Goal: Find specific page/section: Find specific page/section

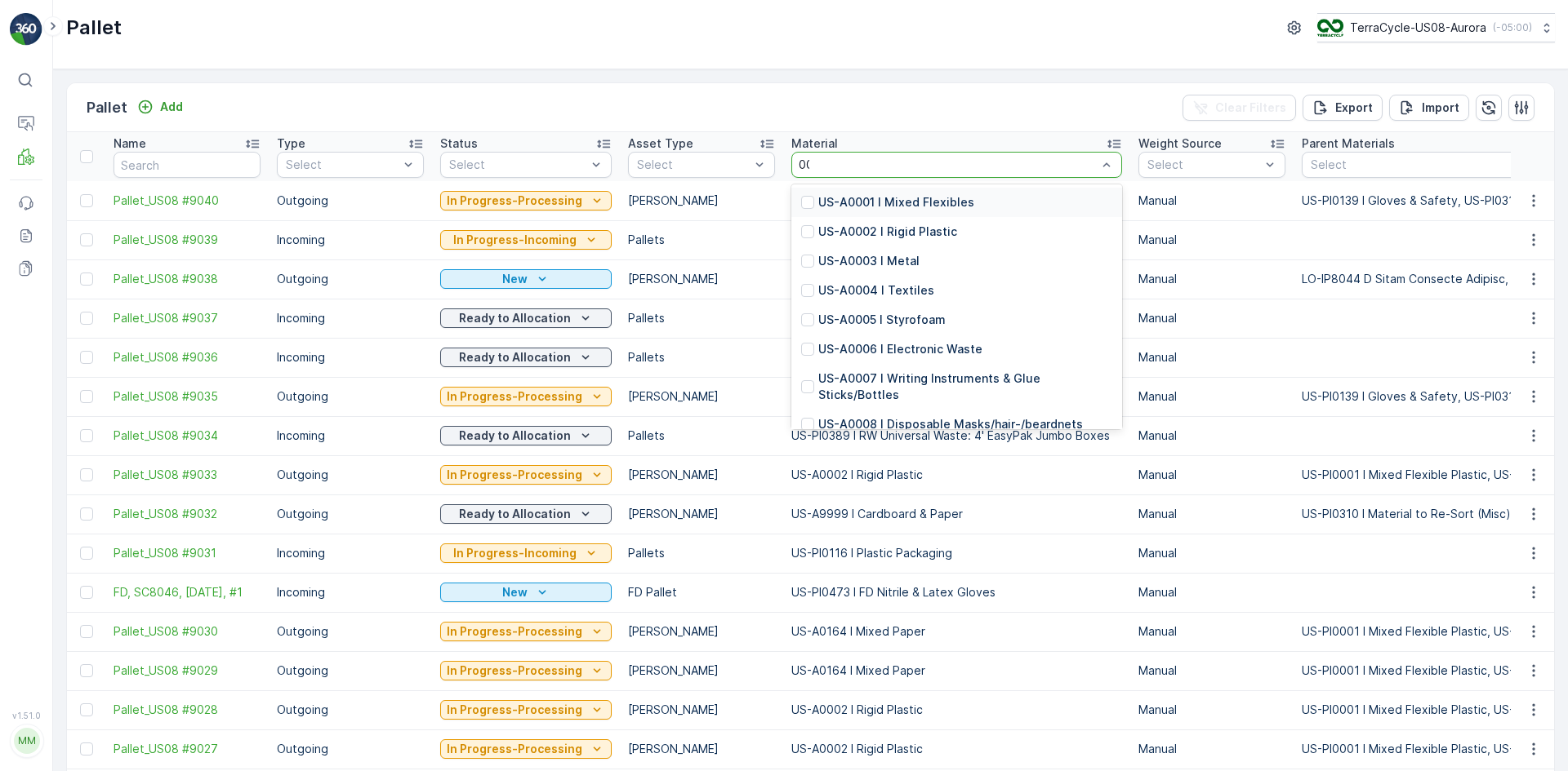
type input "0007"
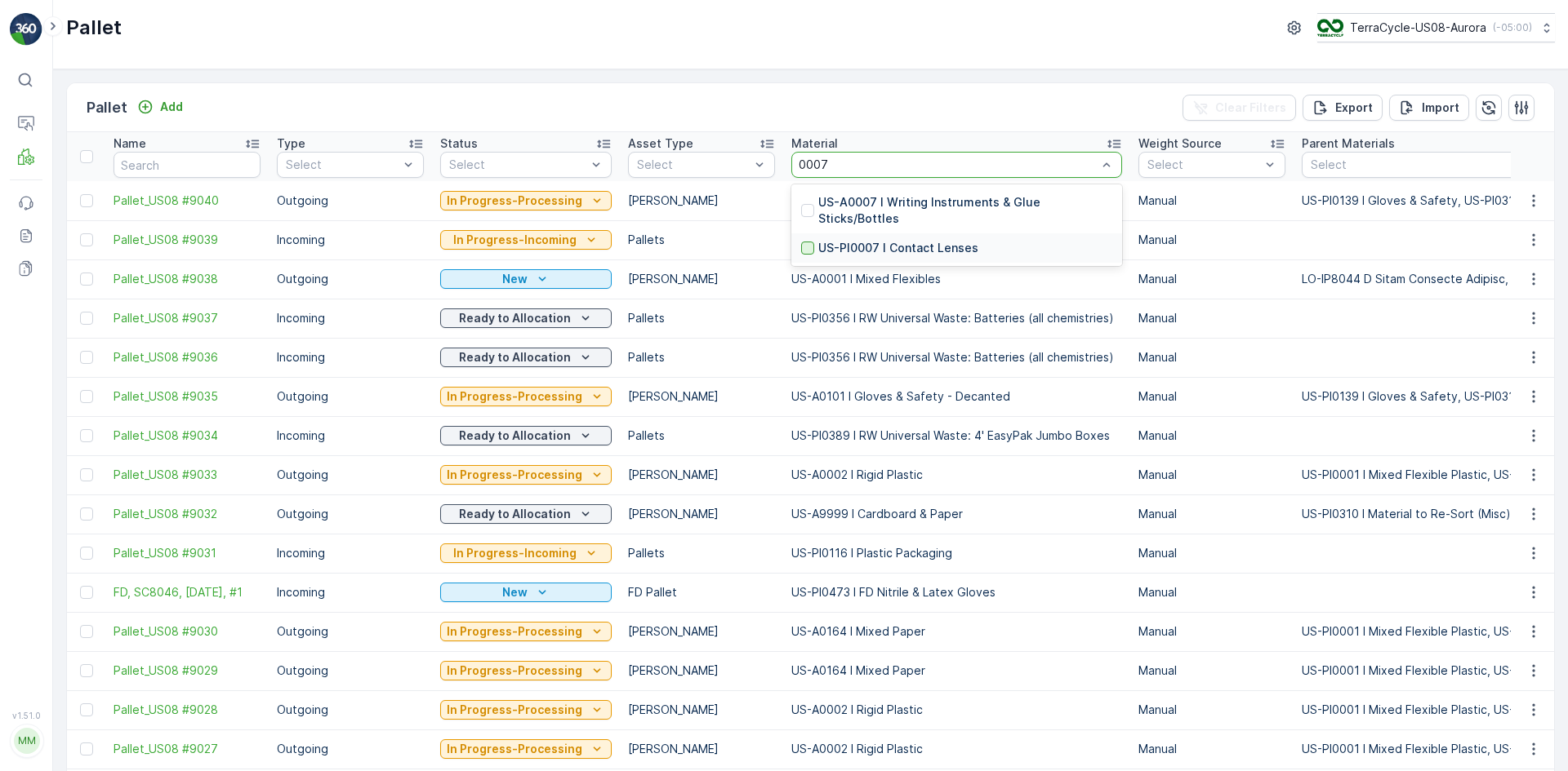
click at [805, 246] on div at bounding box center [806, 247] width 13 height 13
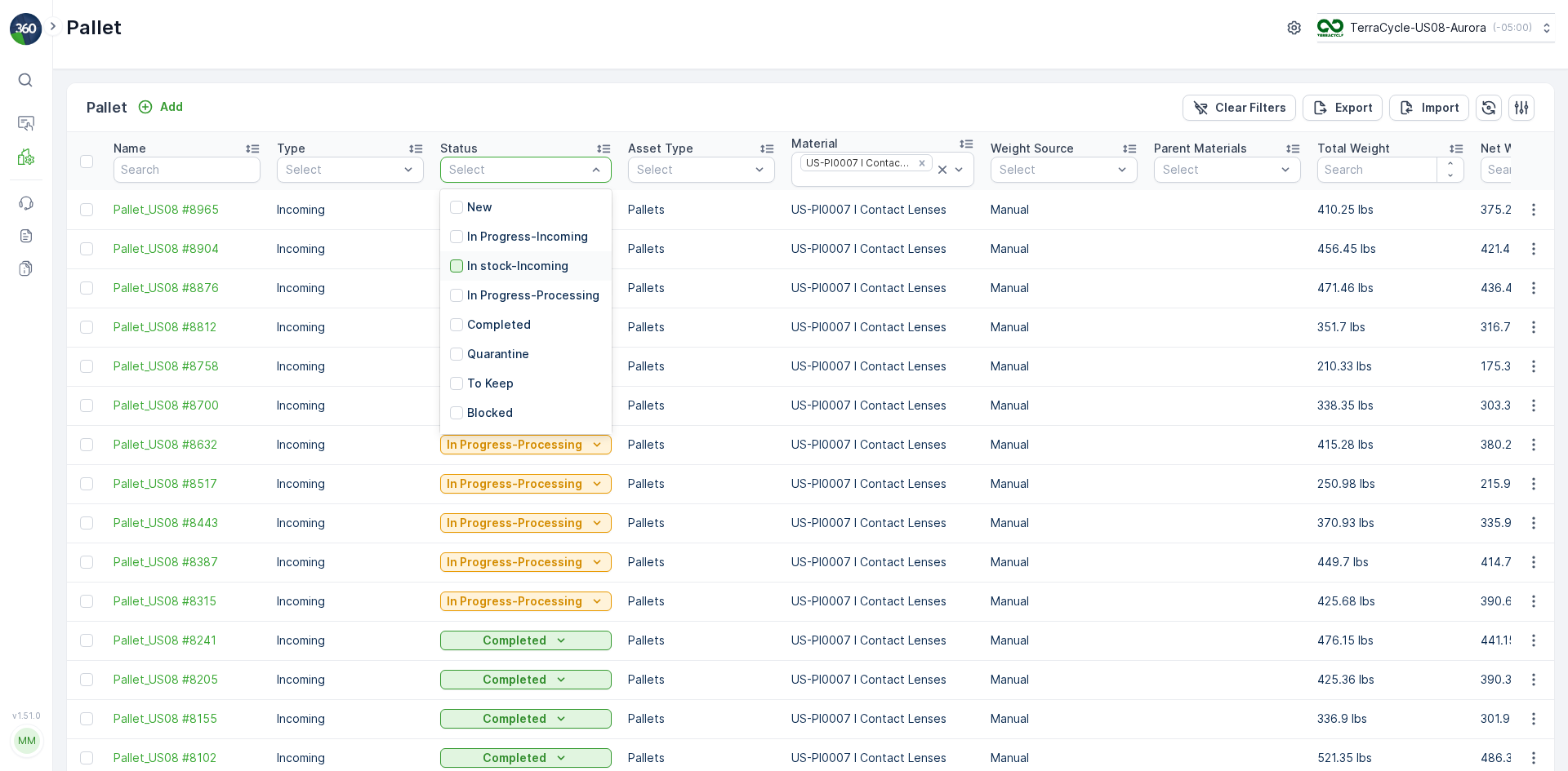
click at [457, 260] on div at bounding box center [456, 266] width 13 height 13
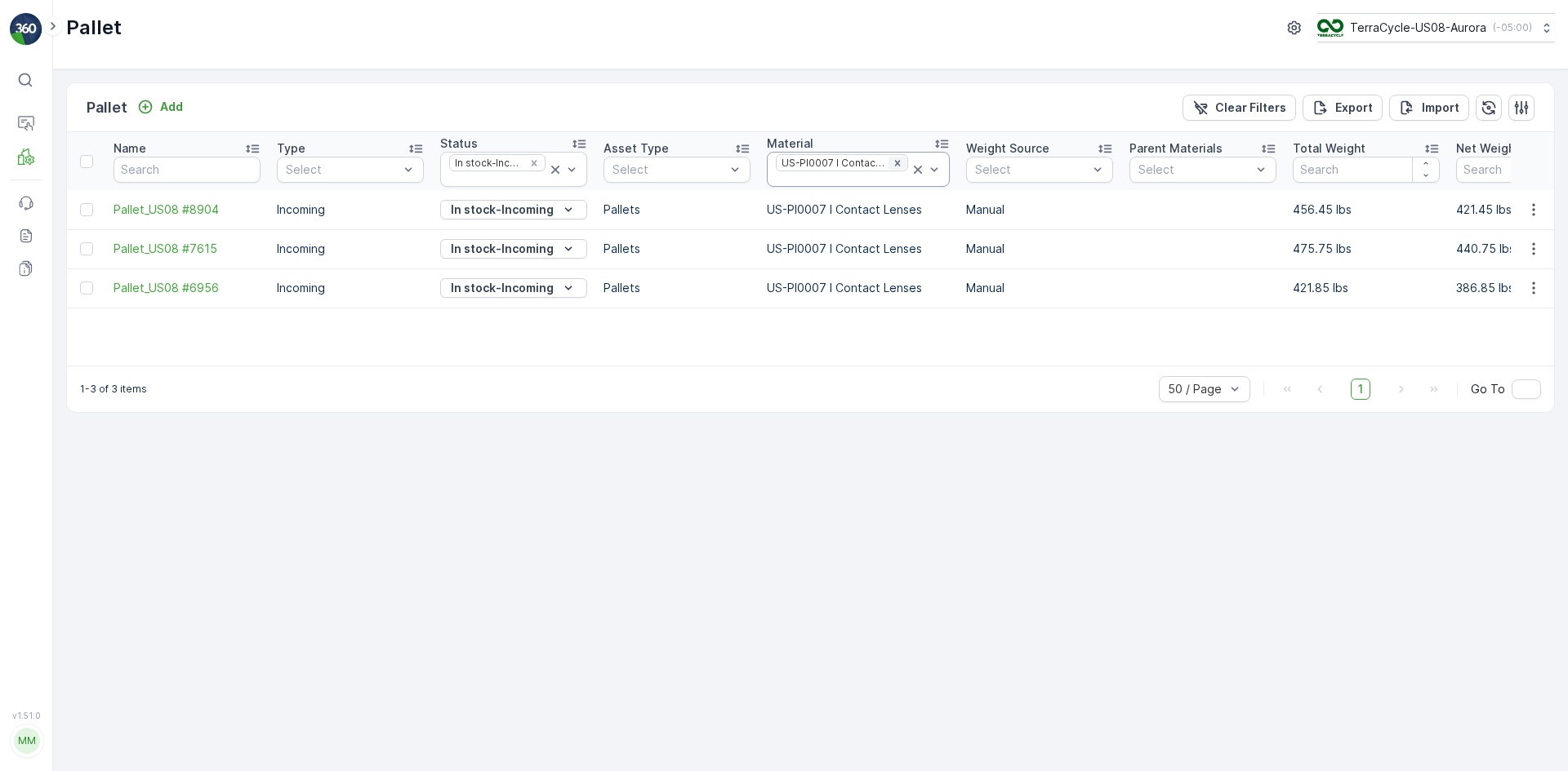
click at [894, 161] on icon "Remove US-PI0007 I Contact Lenses" at bounding box center [897, 163] width 12 height 12
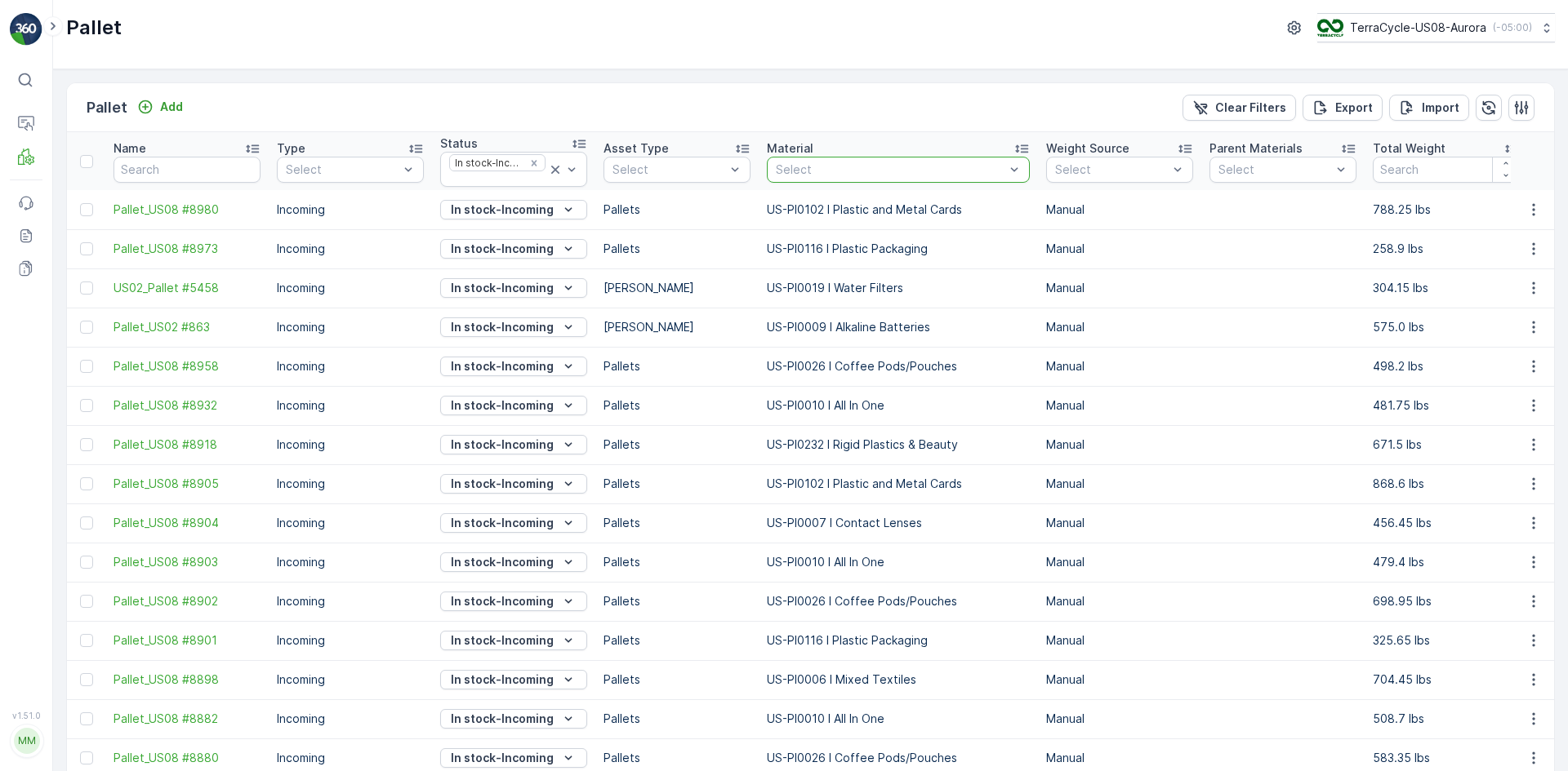
click at [832, 166] on div at bounding box center [890, 169] width 232 height 13
click at [832, 164] on div at bounding box center [890, 169] width 232 height 13
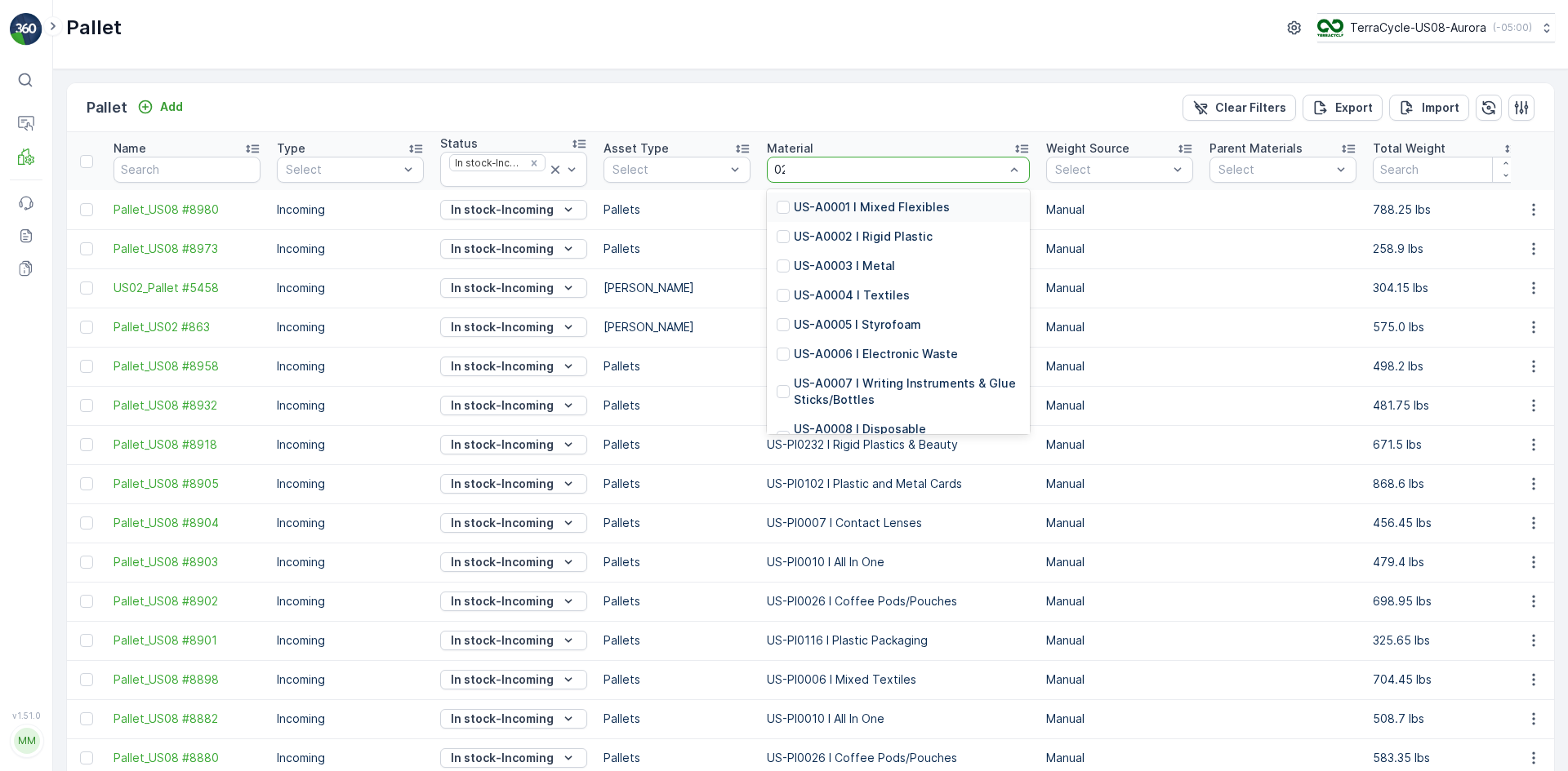
type input "0263"
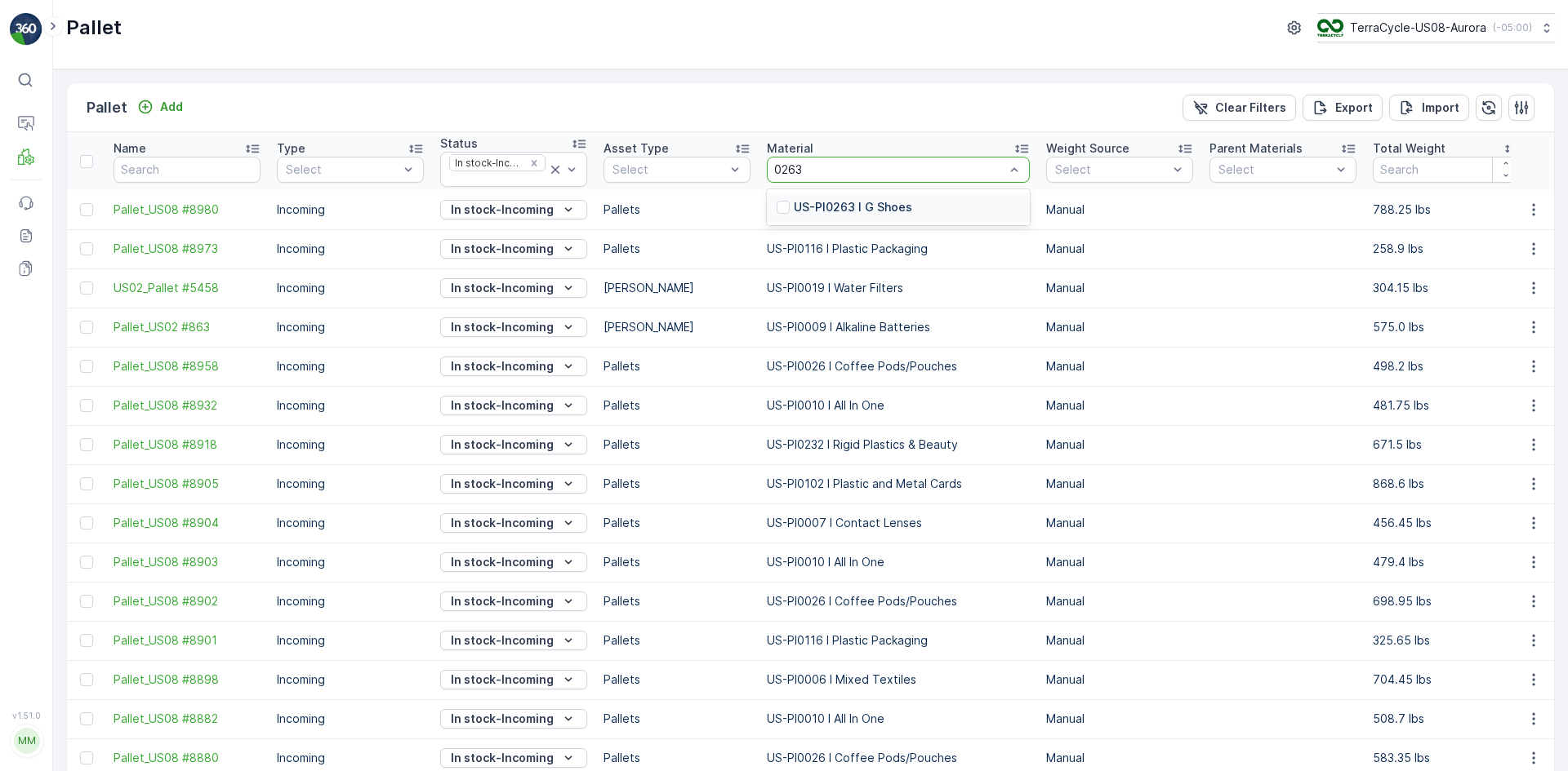
click at [780, 210] on div at bounding box center [782, 206] width 13 height 13
